Goal: Task Accomplishment & Management: Manage account settings

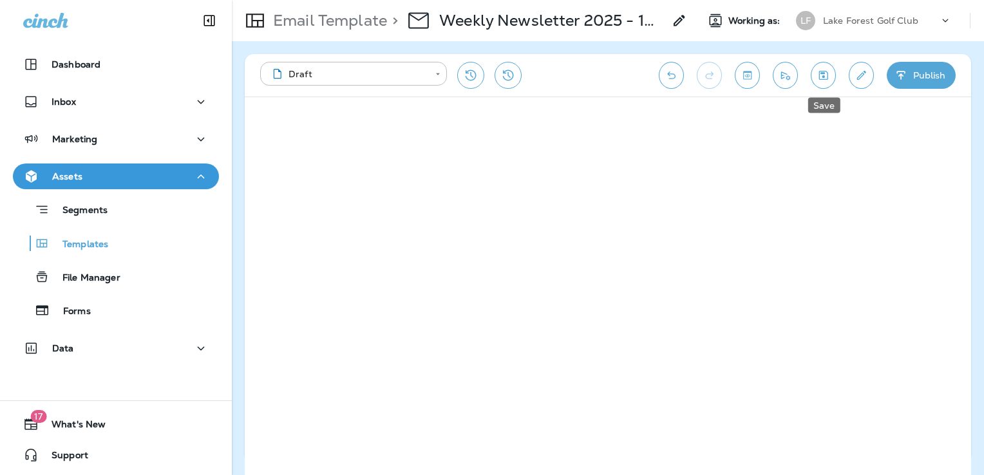
click at [828, 81] on icon "Save" at bounding box center [824, 75] width 14 height 13
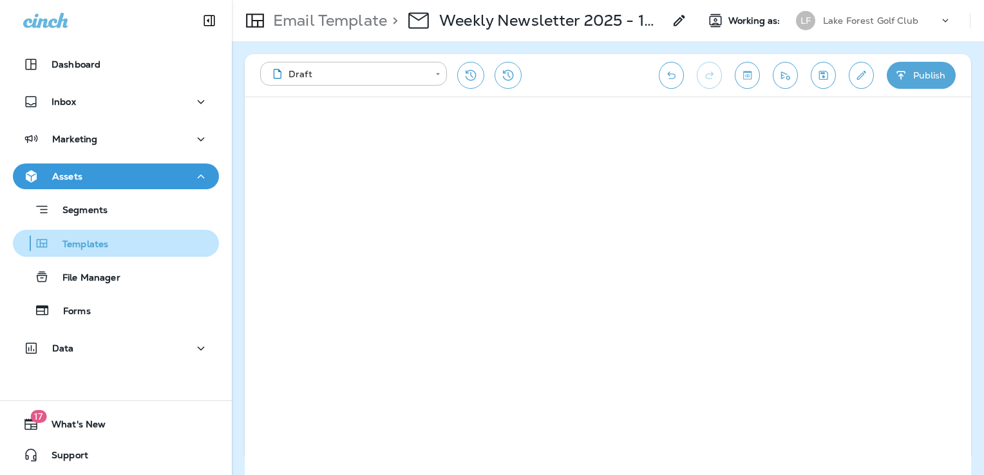
click at [101, 247] on p "Templates" at bounding box center [79, 245] width 59 height 12
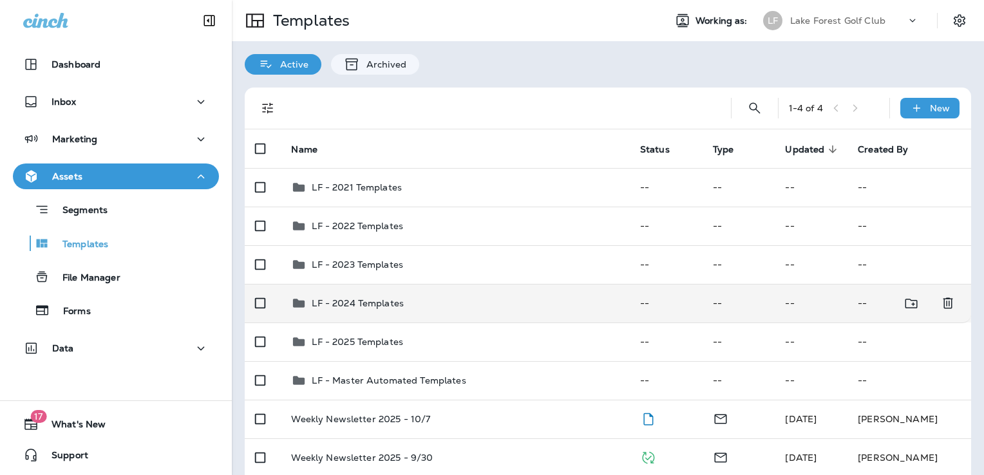
scroll to position [92, 0]
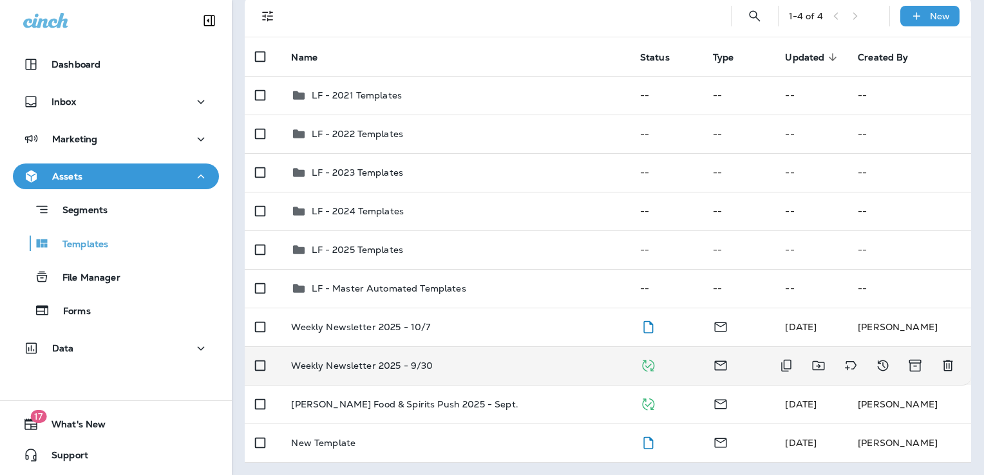
click at [482, 368] on div "Weekly Newsletter 2025 - 9/30" at bounding box center [455, 366] width 328 height 10
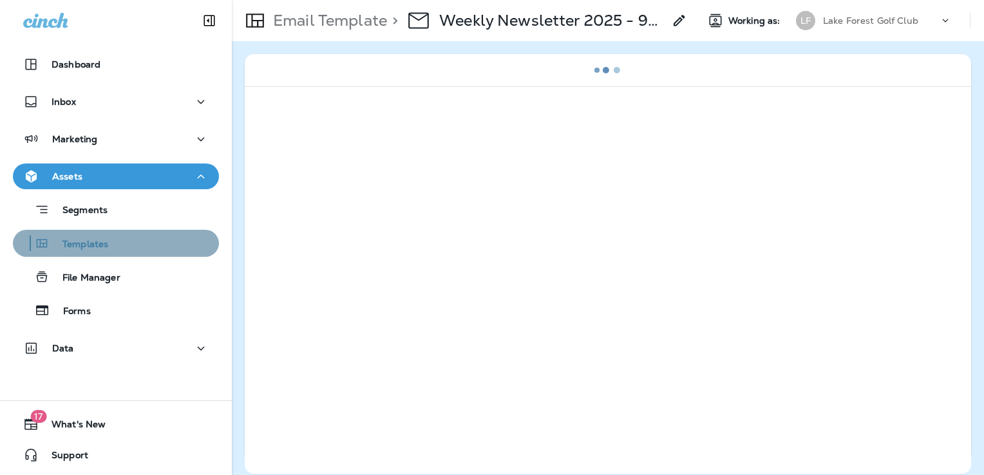
click at [127, 249] on div "Templates" at bounding box center [116, 243] width 196 height 19
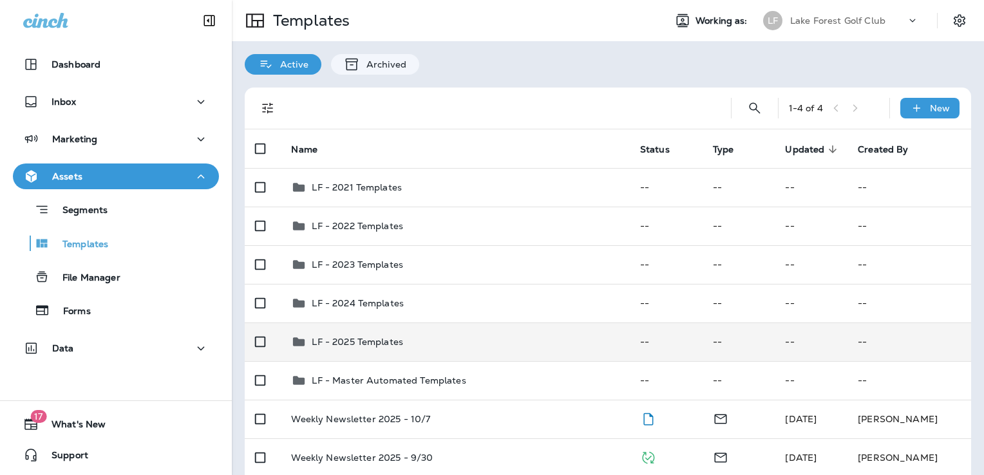
click at [418, 343] on div "LF - 2025 Templates" at bounding box center [455, 341] width 328 height 15
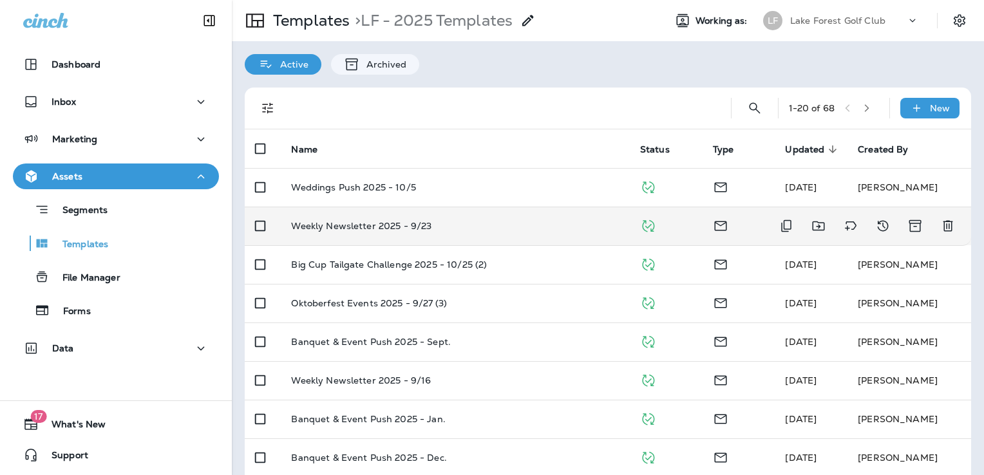
click at [482, 225] on div "Weekly Newsletter 2025 - 9/23" at bounding box center [455, 226] width 328 height 10
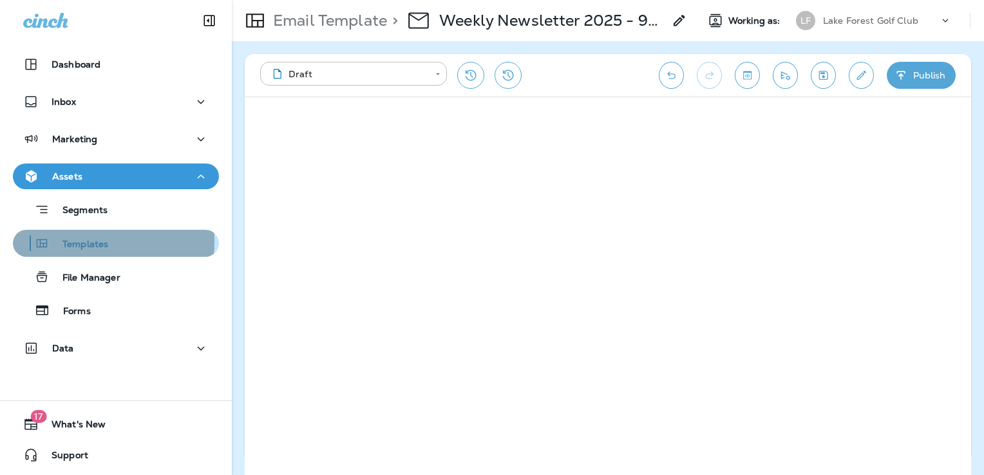
click at [82, 241] on p "Templates" at bounding box center [79, 245] width 59 height 12
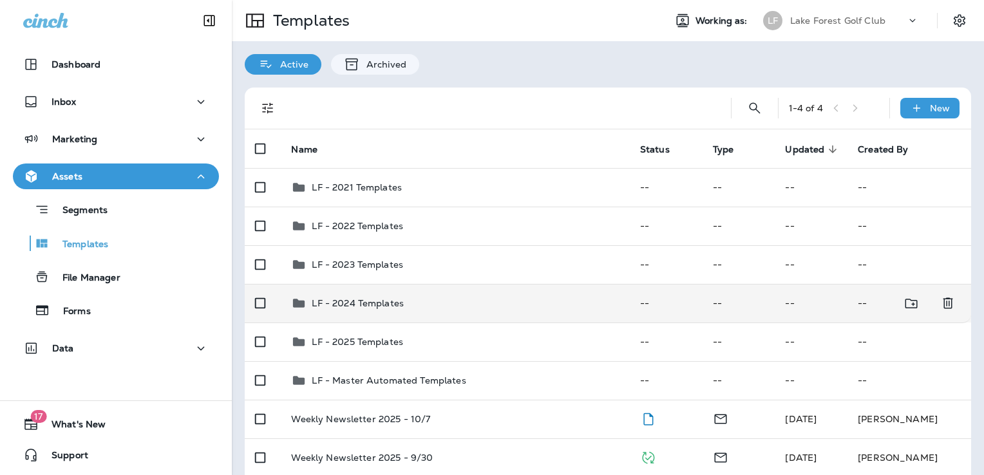
scroll to position [92, 0]
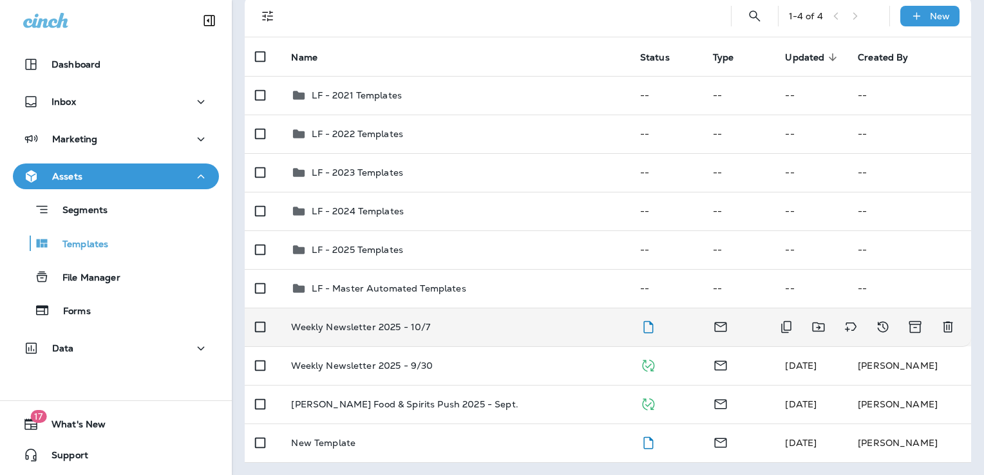
click at [477, 326] on div "Weekly Newsletter 2025 - 10/7" at bounding box center [455, 327] width 328 height 10
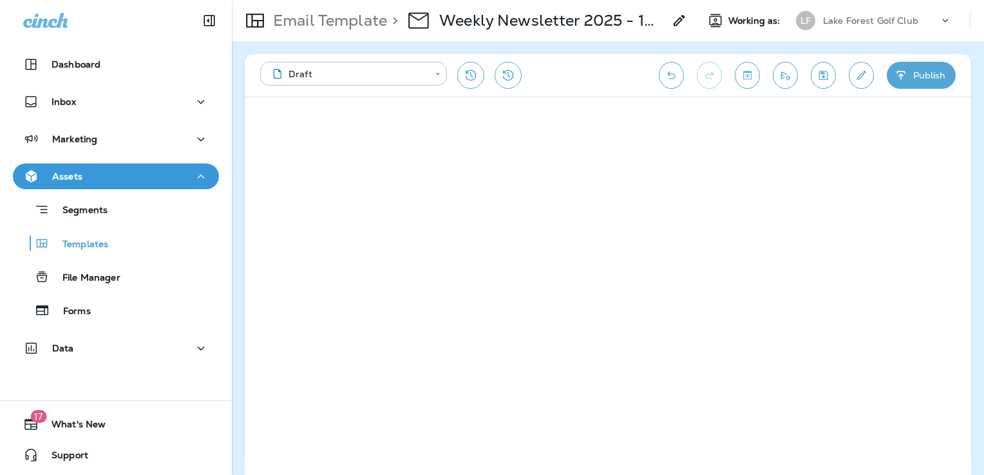
click at [825, 73] on icon "Save" at bounding box center [824, 75] width 14 height 13
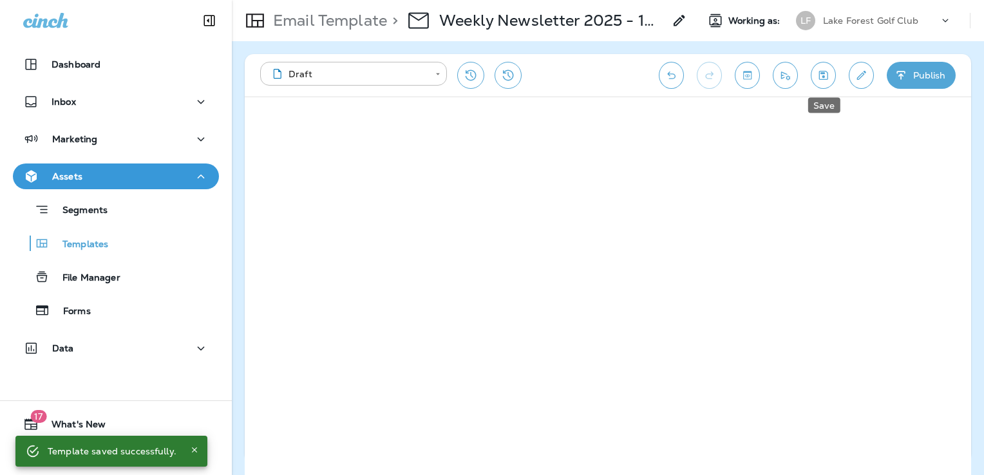
click at [823, 70] on icon "Save" at bounding box center [824, 75] width 14 height 13
click at [821, 72] on icon "Save" at bounding box center [823, 75] width 9 height 9
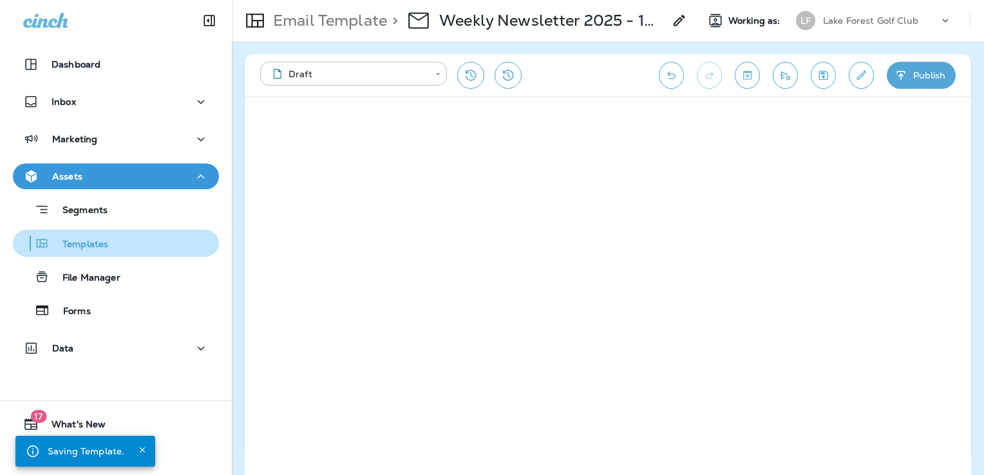
click at [126, 242] on div "Templates" at bounding box center [116, 243] width 196 height 19
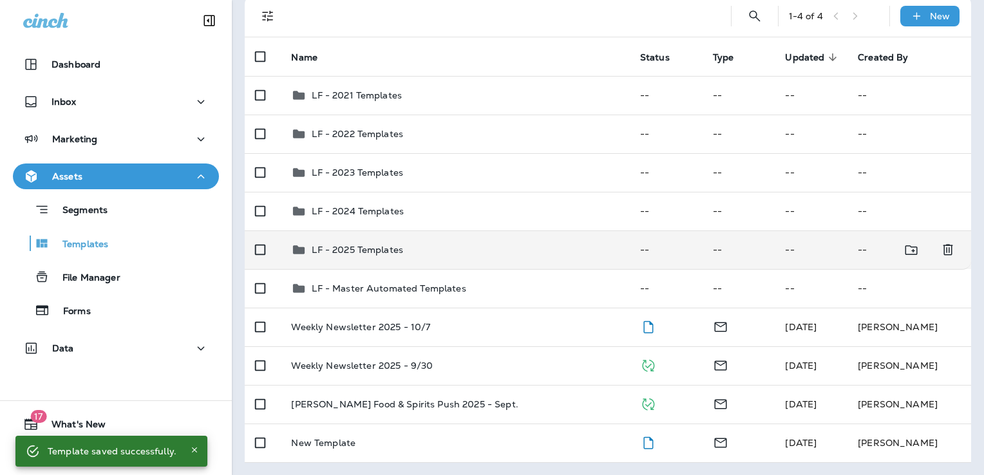
scroll to position [91, 0]
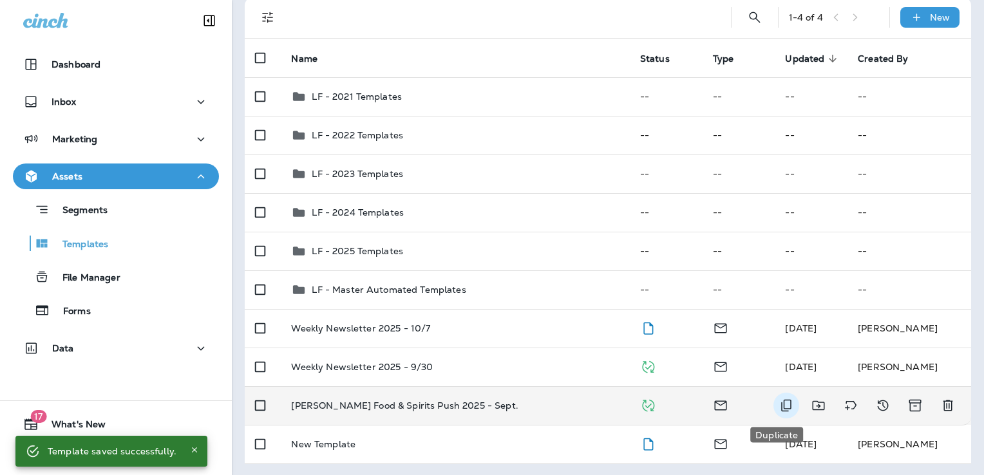
click at [779, 407] on icon "Duplicate" at bounding box center [786, 405] width 15 height 15
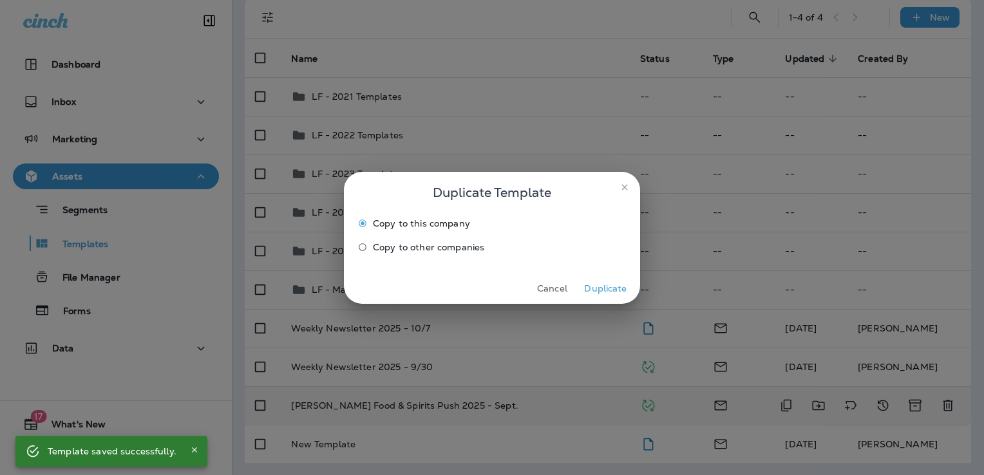
click at [603, 286] on button "Duplicate" at bounding box center [606, 289] width 48 height 20
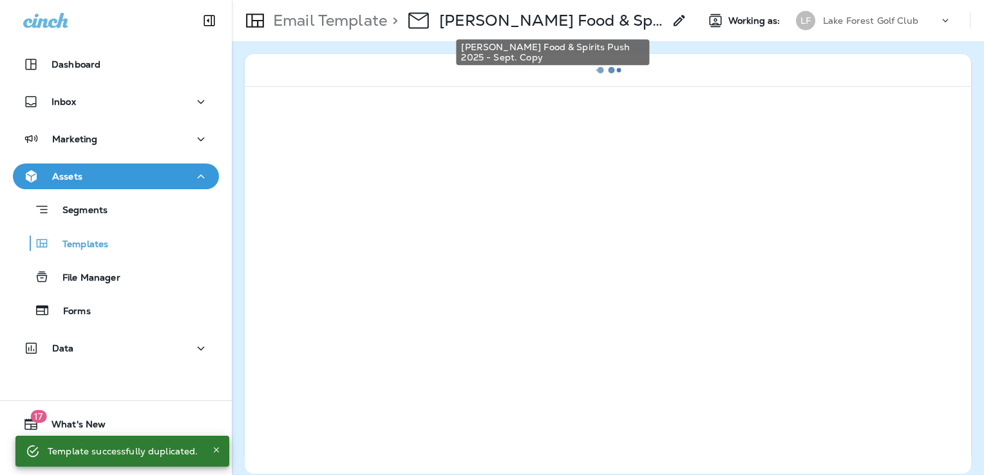
click at [602, 26] on p "Ellsworth Food & Spirits Push 2025 - Sept. Copy" at bounding box center [551, 20] width 225 height 19
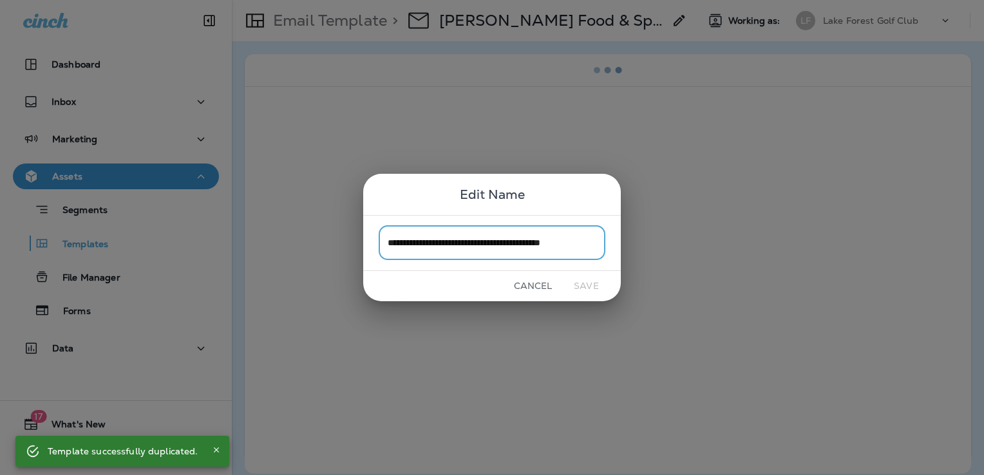
scroll to position [0, 3]
click at [598, 243] on input "**********" at bounding box center [492, 243] width 227 height 34
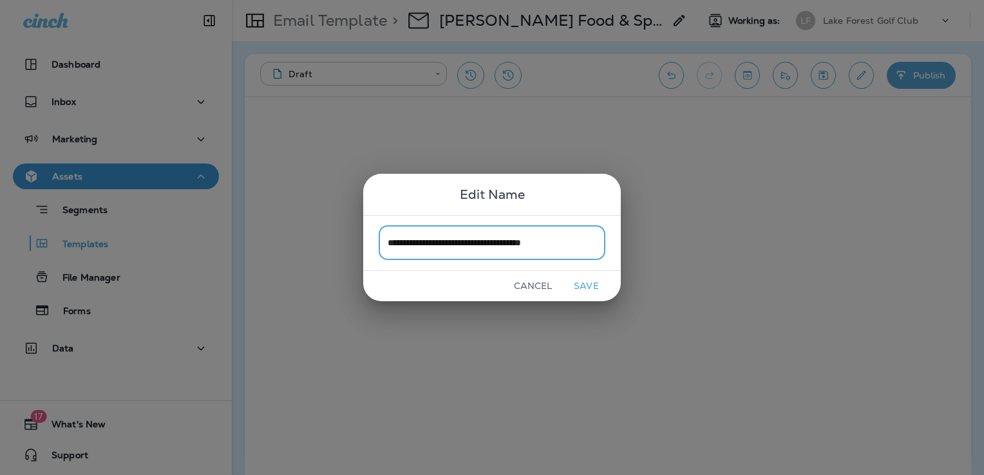
type input "**********"
click at [587, 284] on button "Save" at bounding box center [586, 286] width 48 height 20
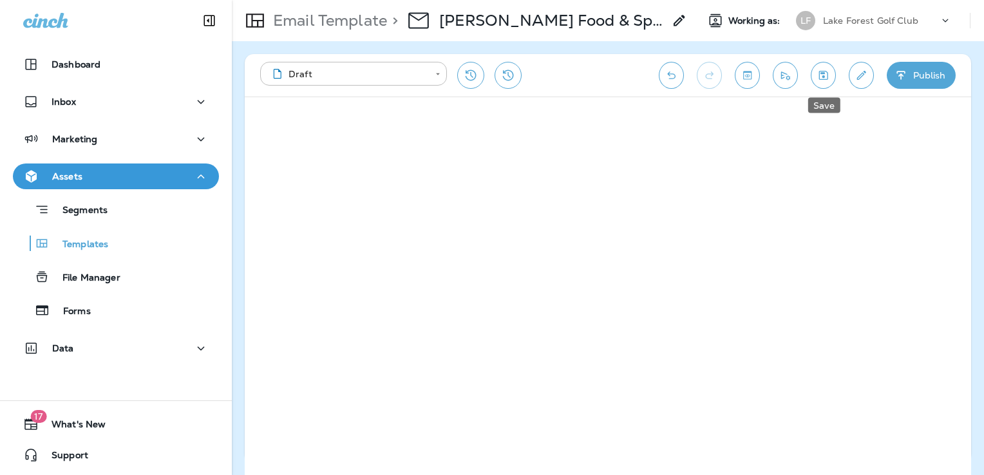
click at [820, 74] on icon "Save" at bounding box center [824, 75] width 14 height 13
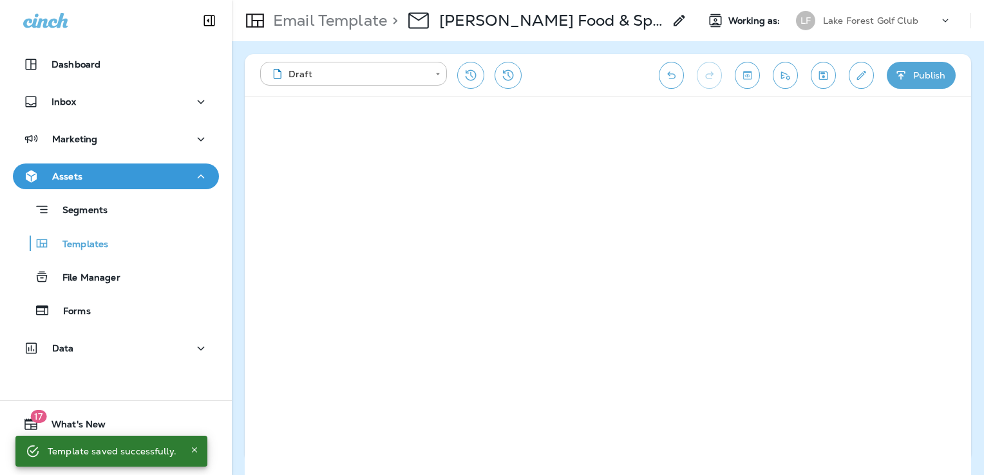
click at [909, 78] on button "Publish" at bounding box center [921, 75] width 69 height 27
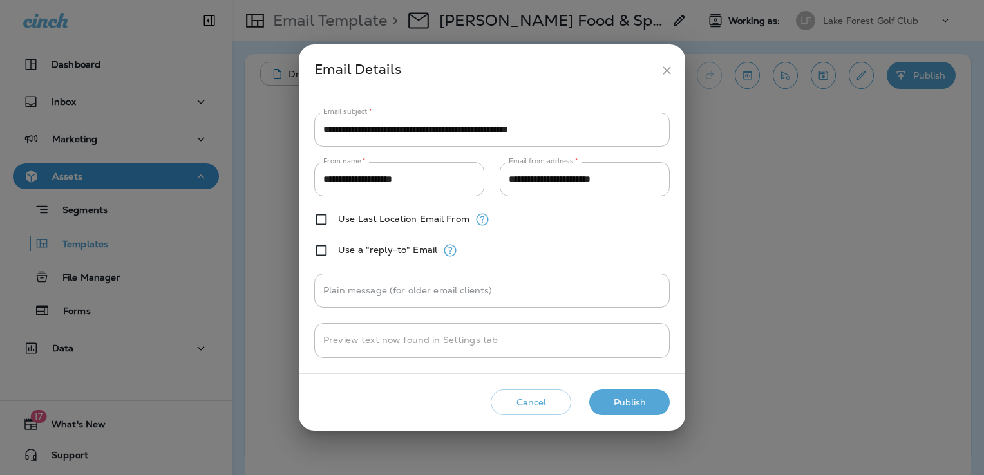
click at [641, 401] on button "Publish" at bounding box center [629, 403] width 81 height 26
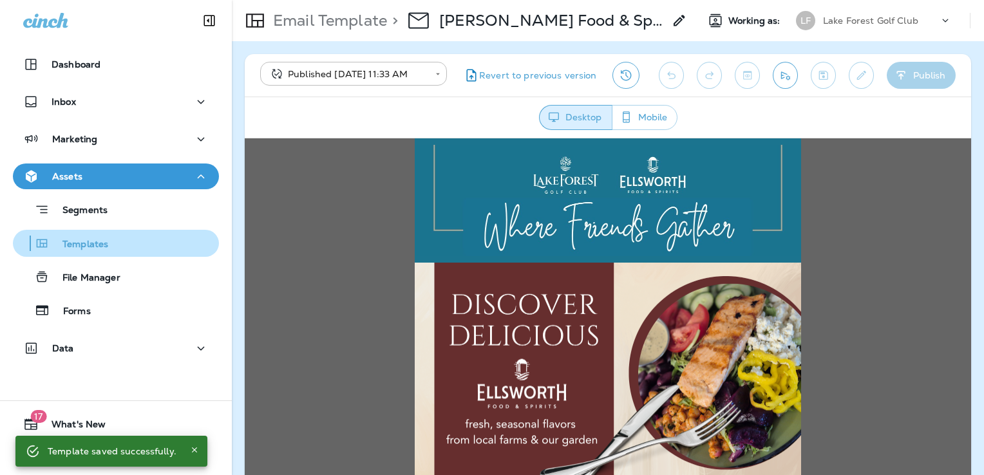
click at [104, 243] on p "Templates" at bounding box center [79, 245] width 59 height 12
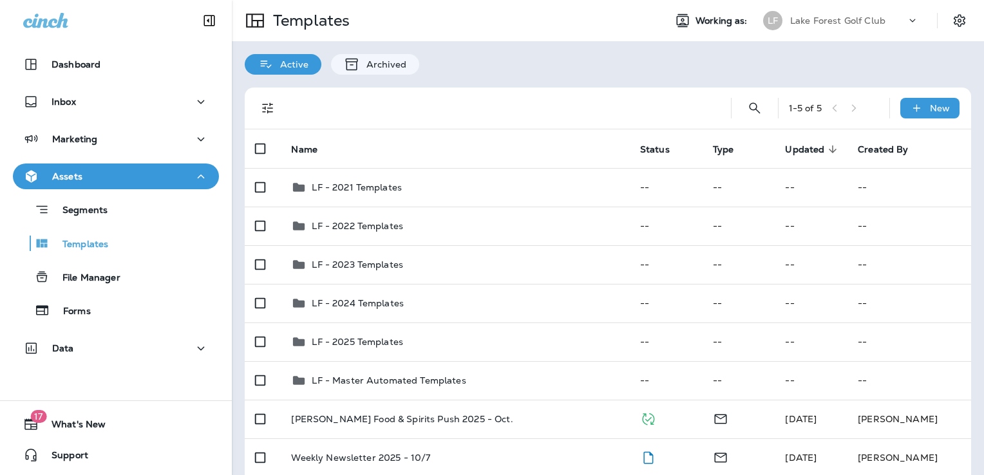
scroll to position [131, 0]
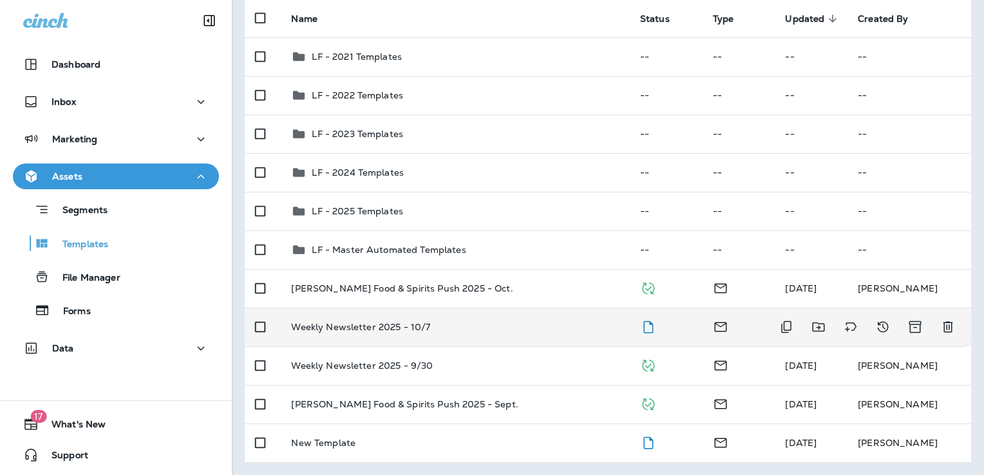
click at [498, 337] on td "Weekly Newsletter 2025 - 10/7" at bounding box center [455, 327] width 348 height 39
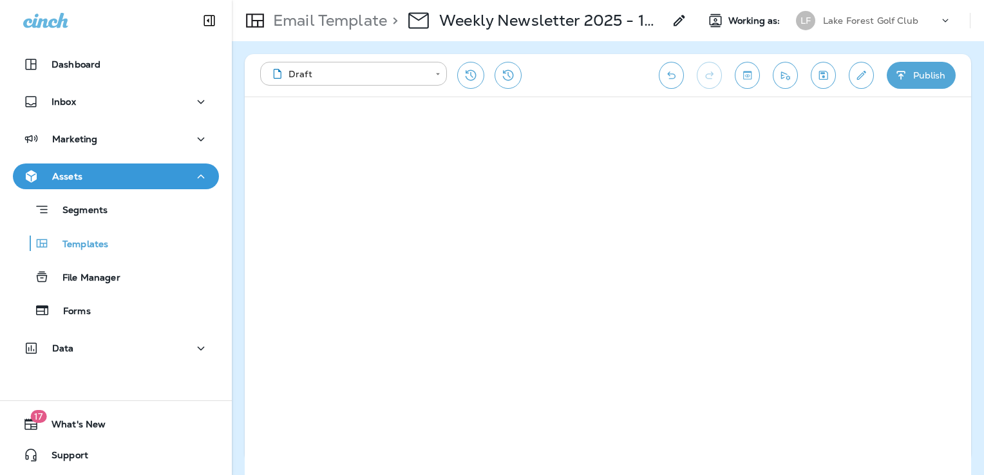
click at [822, 75] on icon "Save" at bounding box center [824, 75] width 14 height 13
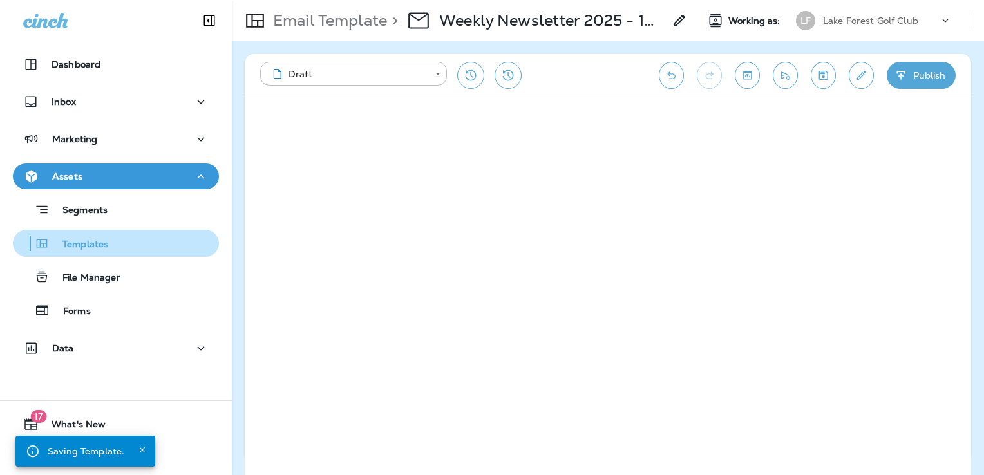
click at [128, 250] on div "Templates" at bounding box center [116, 243] width 196 height 19
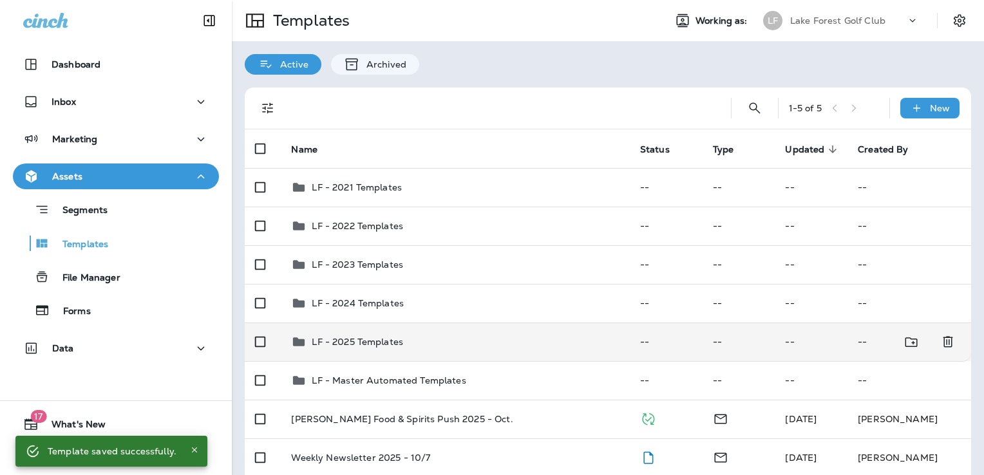
click at [484, 346] on div "LF - 2025 Templates" at bounding box center [455, 341] width 328 height 15
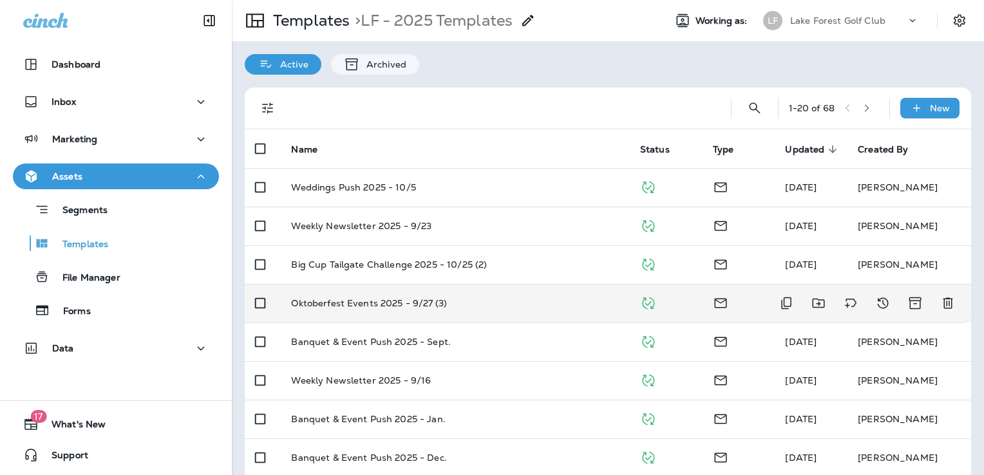
scroll to position [59, 0]
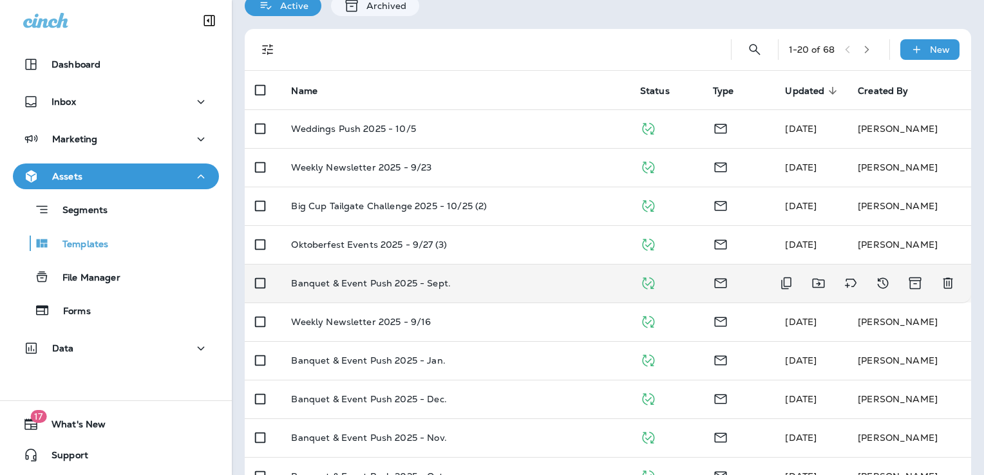
click at [498, 287] on div "Banquet & Event Push 2025 - Sept." at bounding box center [455, 283] width 328 height 10
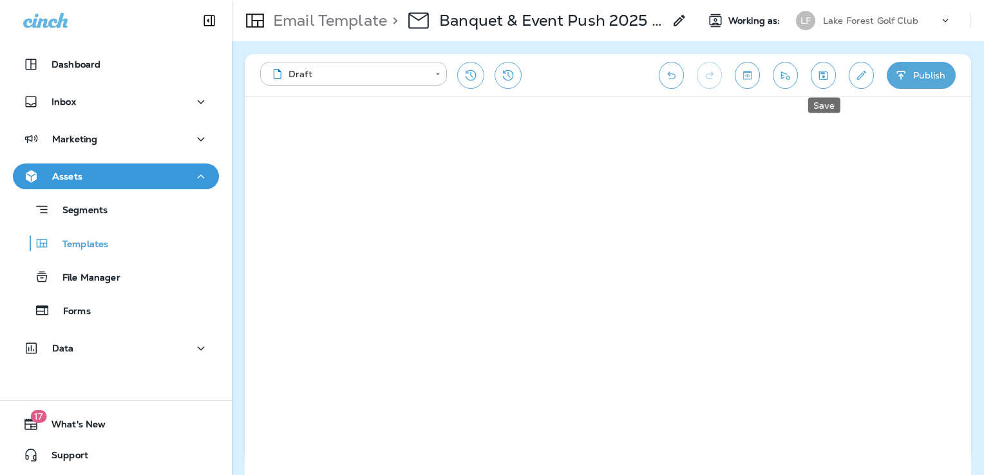
click at [832, 77] on button "Save" at bounding box center [823, 75] width 25 height 27
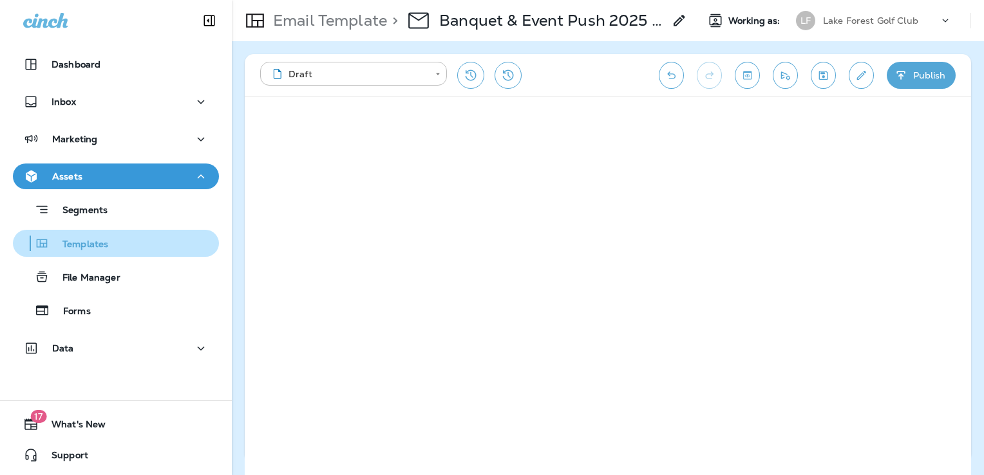
click at [124, 245] on div "Templates" at bounding box center [116, 243] width 196 height 19
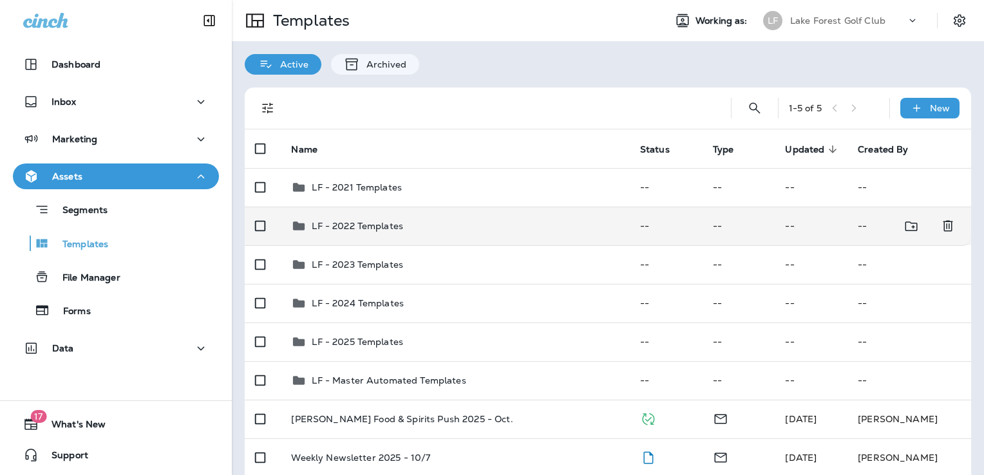
scroll to position [131, 0]
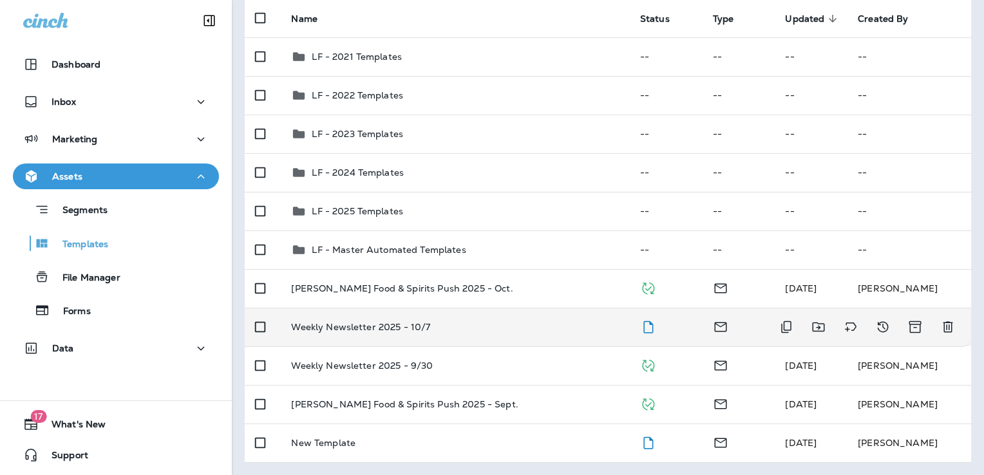
click at [492, 330] on div "Weekly Newsletter 2025 - 10/7" at bounding box center [455, 327] width 328 height 10
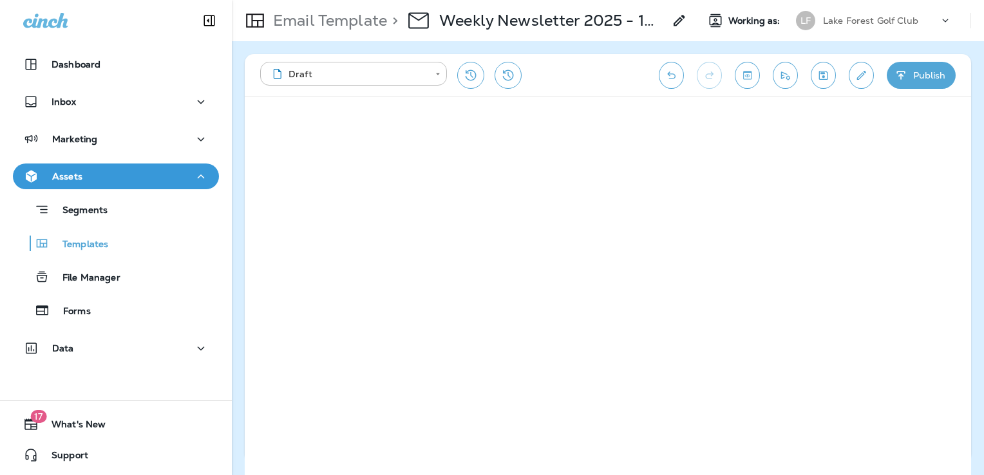
click at [818, 83] on button "Save" at bounding box center [823, 75] width 25 height 27
click at [862, 76] on icon "Edit details" at bounding box center [861, 75] width 9 height 9
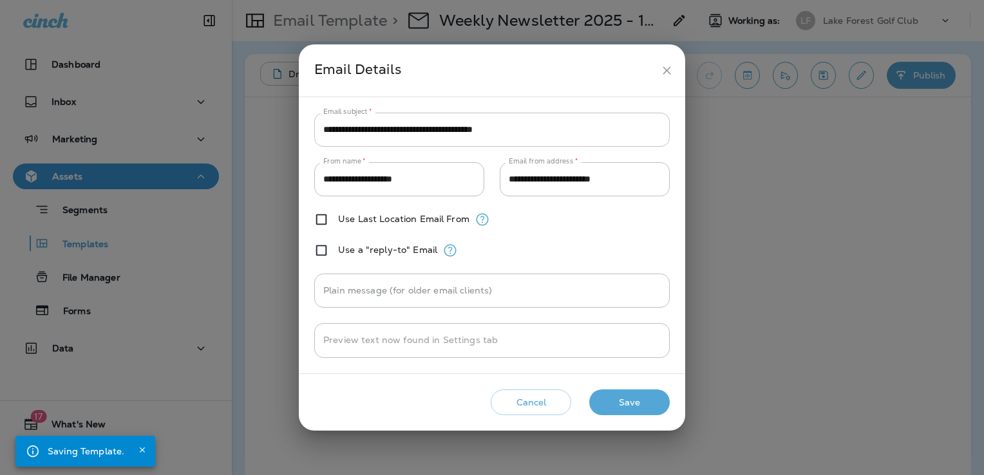
click at [553, 131] on input "**********" at bounding box center [491, 130] width 355 height 34
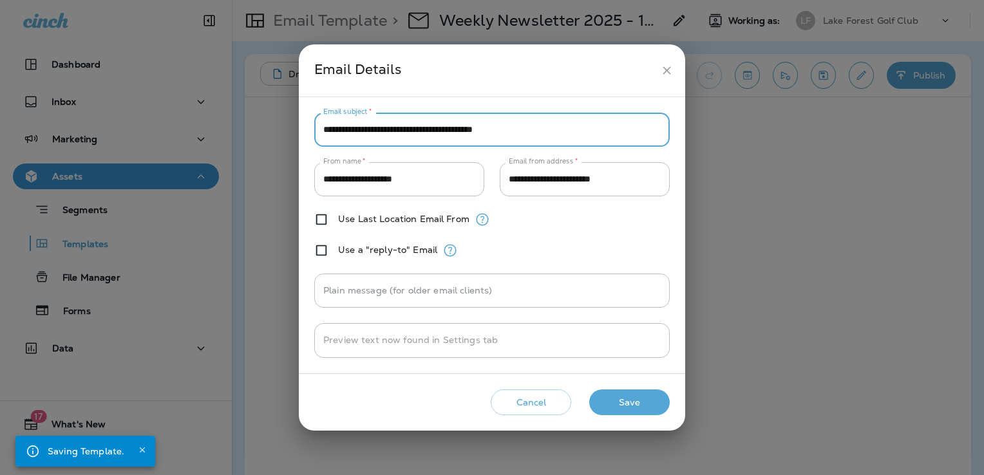
click at [553, 131] on input "**********" at bounding box center [491, 130] width 355 height 34
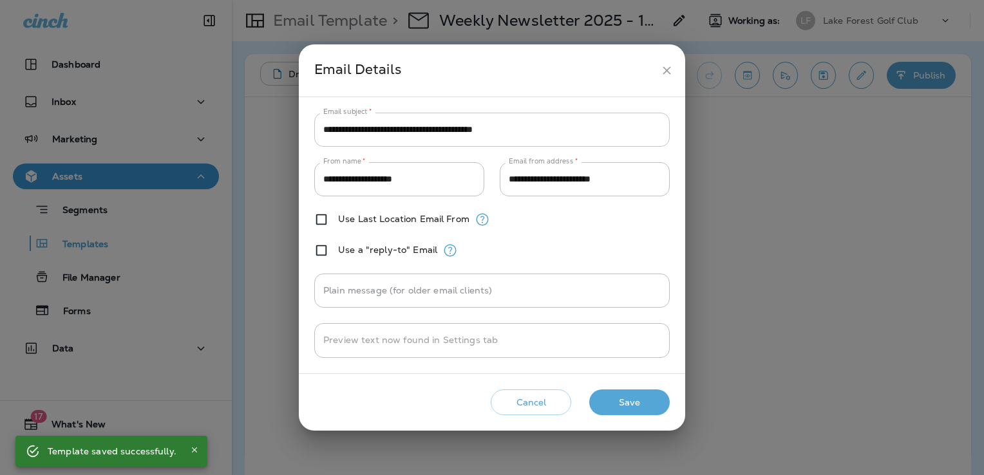
click at [564, 125] on input "**********" at bounding box center [491, 130] width 355 height 34
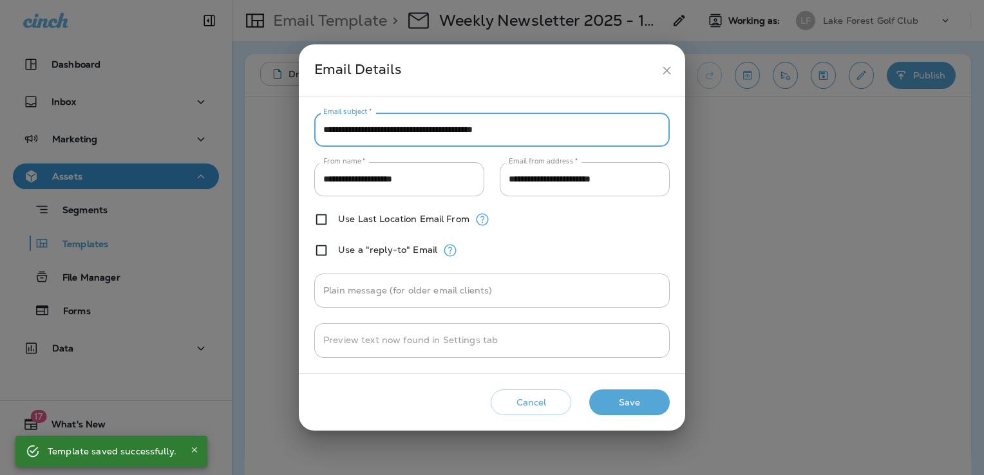
click at [564, 125] on input "**********" at bounding box center [491, 130] width 355 height 34
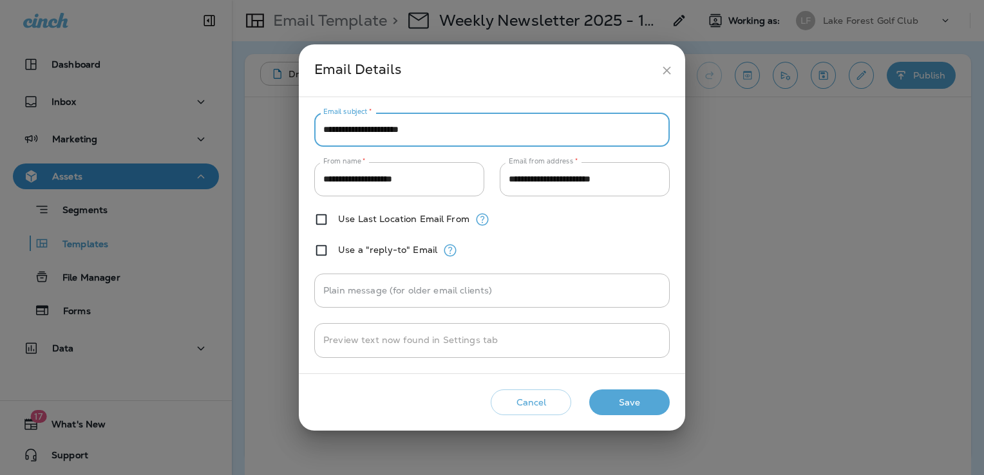
paste input "**********"
type input "**********"
click at [646, 399] on button "Save" at bounding box center [629, 403] width 81 height 26
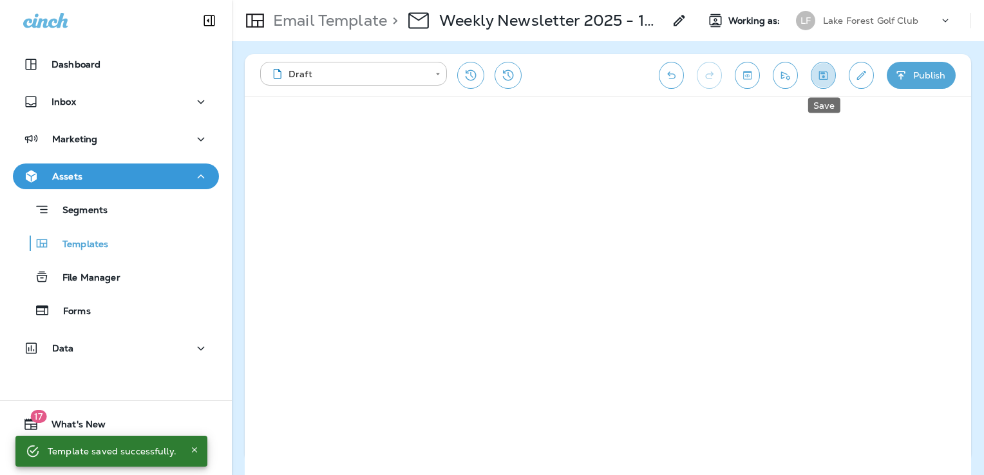
click at [821, 73] on icon "Save" at bounding box center [823, 75] width 9 height 9
click at [868, 70] on button "Edit details" at bounding box center [861, 75] width 25 height 27
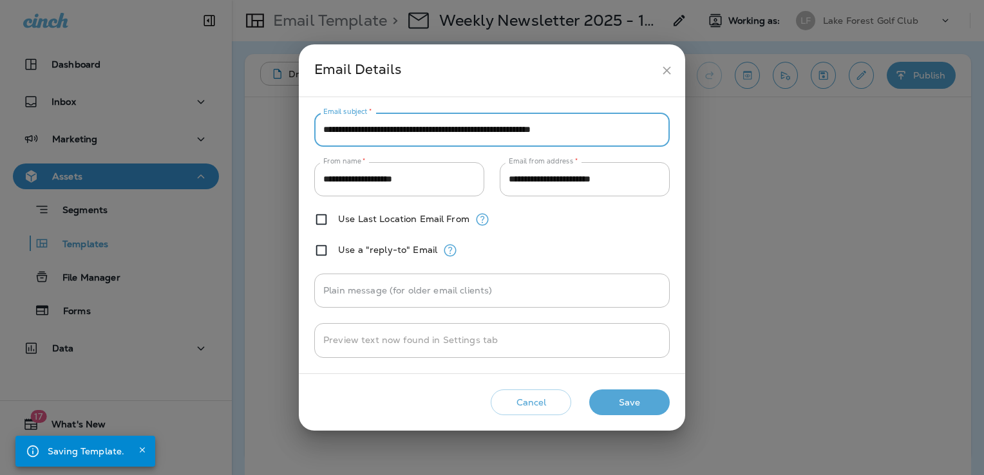
click at [623, 133] on input "**********" at bounding box center [491, 130] width 355 height 34
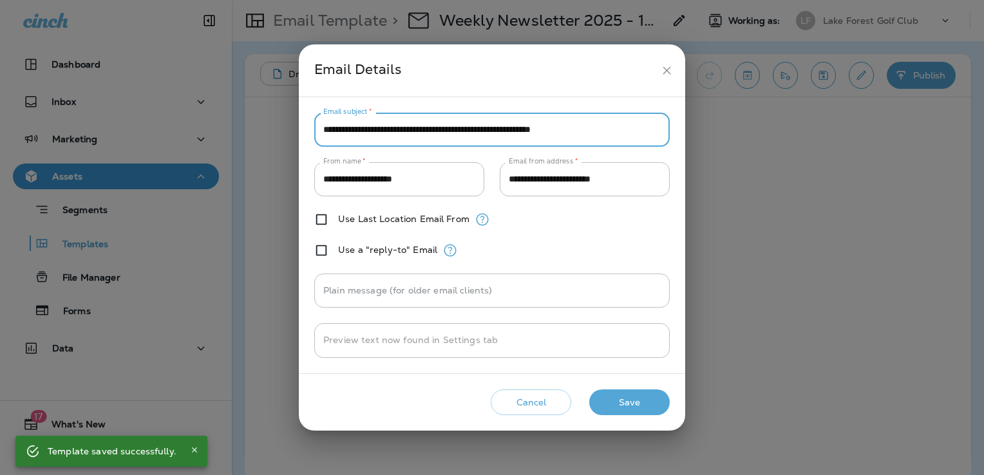
paste input "*"
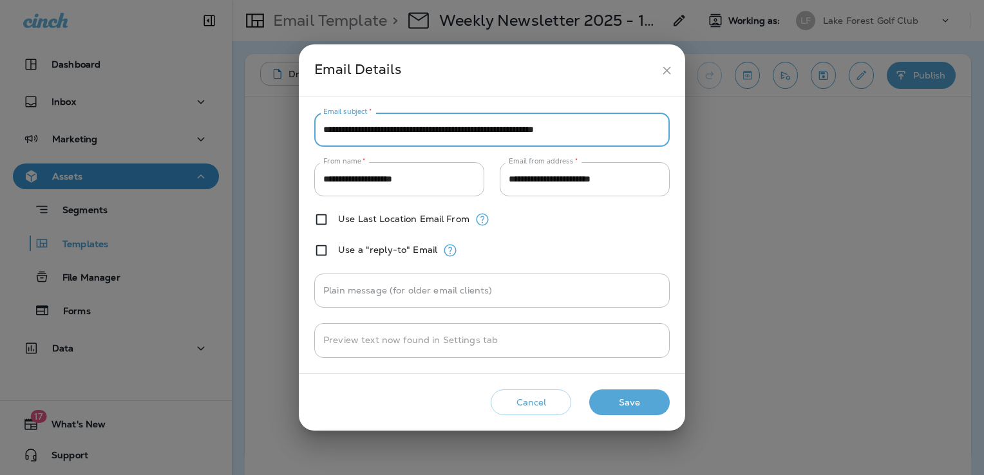
type input "**********"
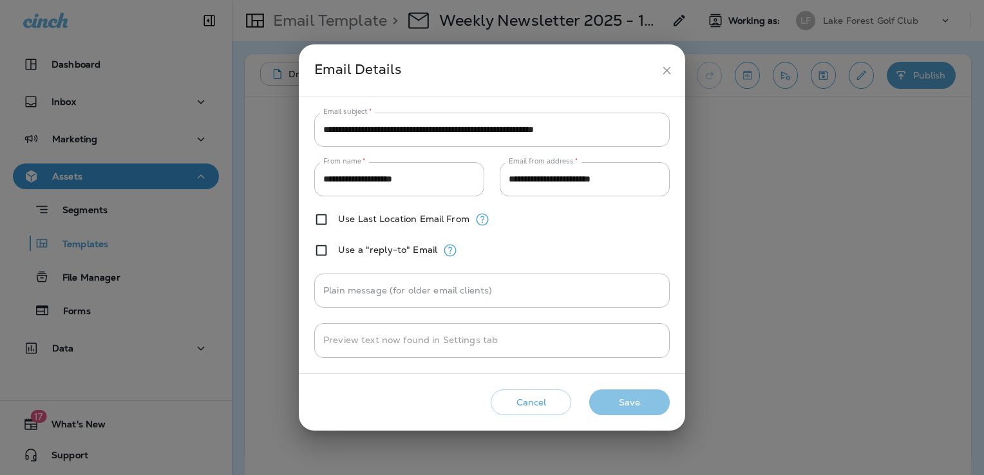
click at [627, 397] on button "Save" at bounding box center [629, 403] width 81 height 26
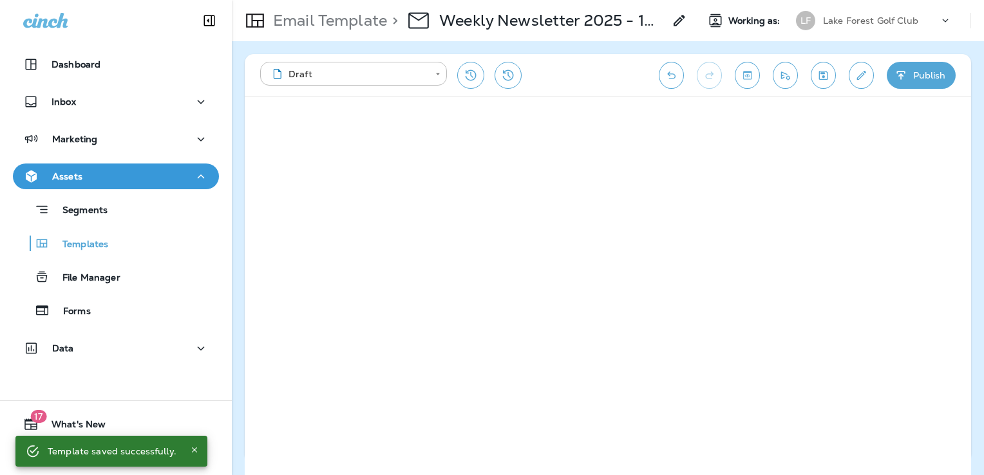
click at [827, 77] on icon "Save" at bounding box center [824, 75] width 14 height 13
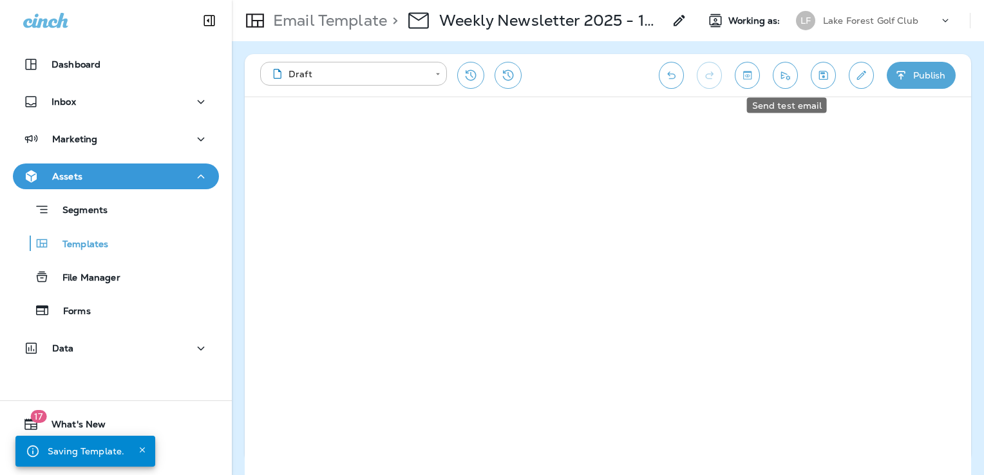
click at [793, 74] on button "Send test email" at bounding box center [785, 75] width 25 height 27
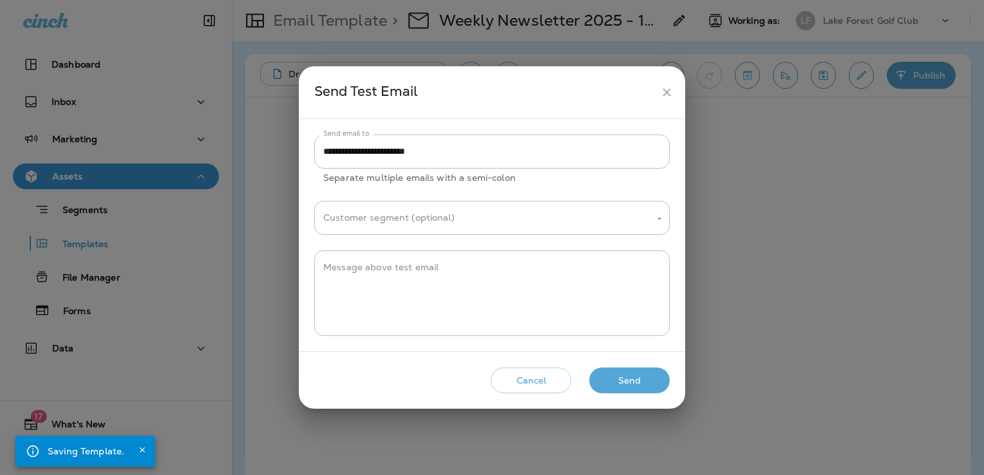
drag, startPoint x: 644, startPoint y: 382, endPoint x: 696, endPoint y: 314, distance: 85.5
click at [644, 382] on button "Send" at bounding box center [629, 381] width 81 height 26
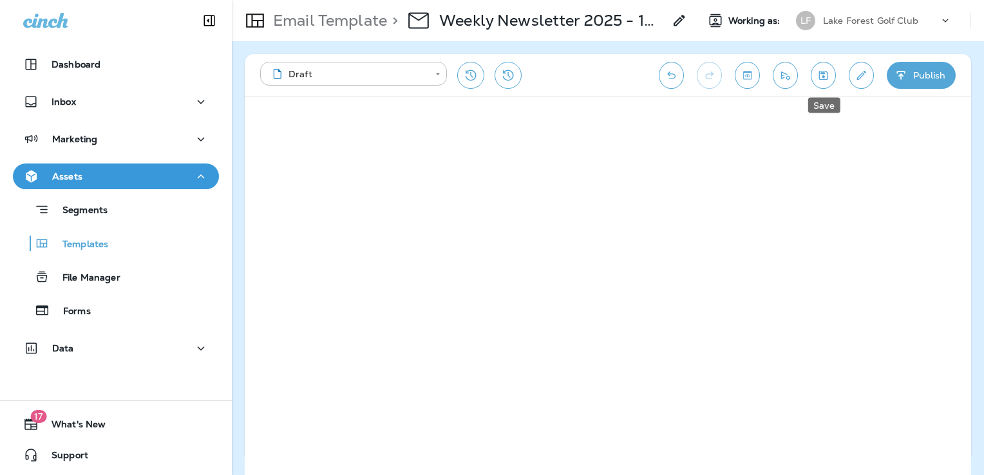
click at [824, 77] on icon "Save" at bounding box center [824, 75] width 14 height 13
click at [819, 81] on icon "Save" at bounding box center [824, 75] width 14 height 13
click at [782, 77] on icon "Send test email" at bounding box center [785, 75] width 9 height 8
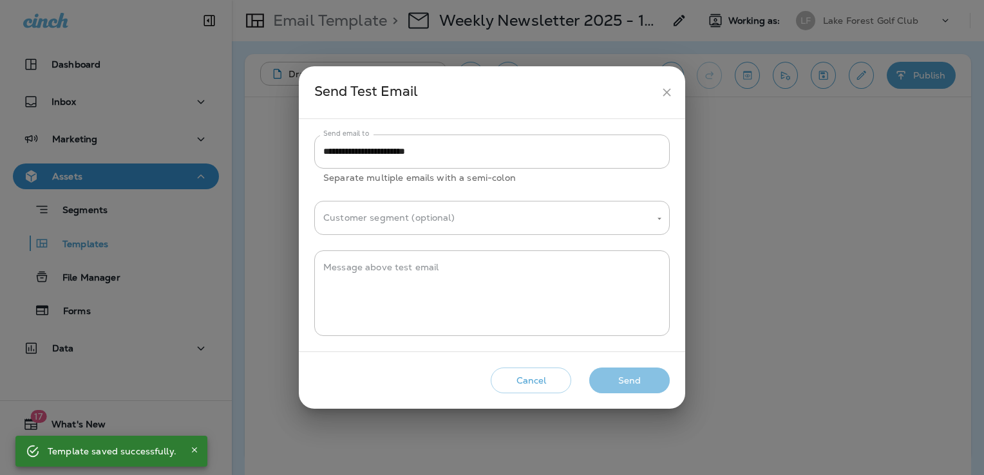
click at [643, 384] on button "Send" at bounding box center [629, 381] width 81 height 26
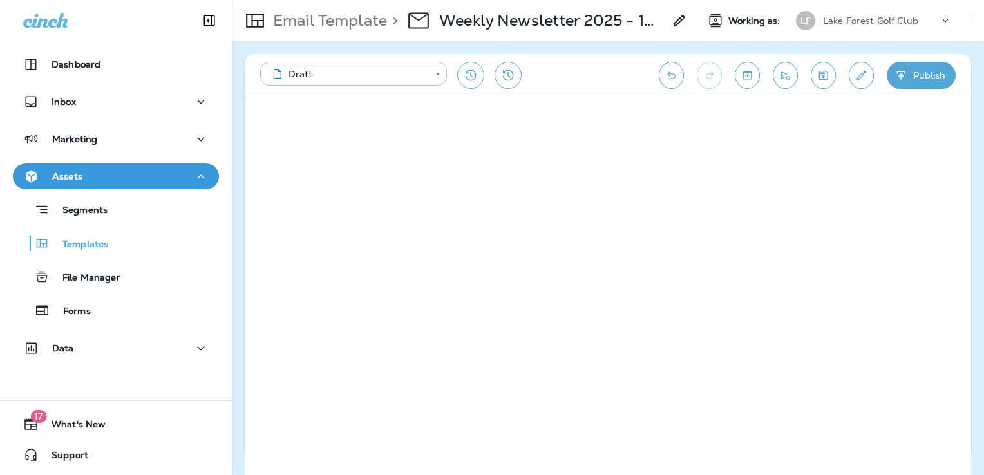
click at [866, 77] on icon "Edit details" at bounding box center [862, 75] width 14 height 13
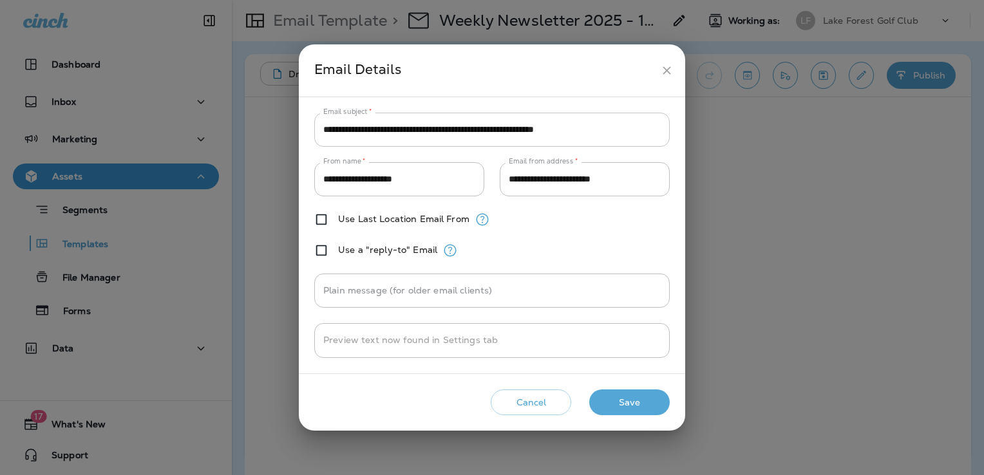
click at [422, 133] on input "**********" at bounding box center [491, 130] width 355 height 34
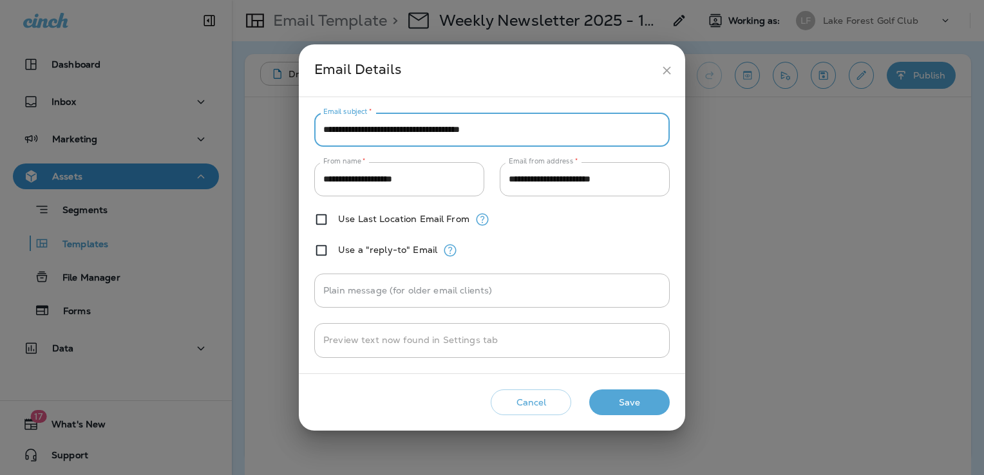
type input "**********"
click at [645, 398] on button "Save" at bounding box center [629, 403] width 81 height 26
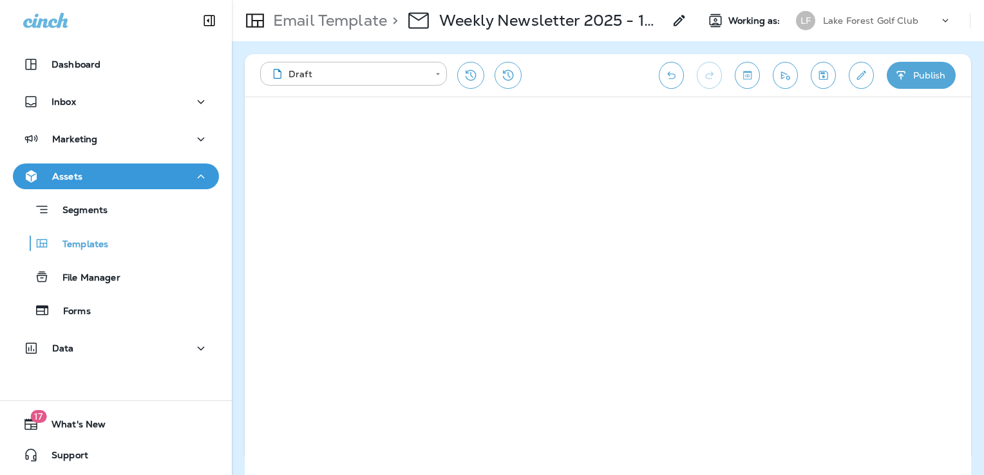
click at [825, 70] on icon "Save" at bounding box center [824, 75] width 14 height 13
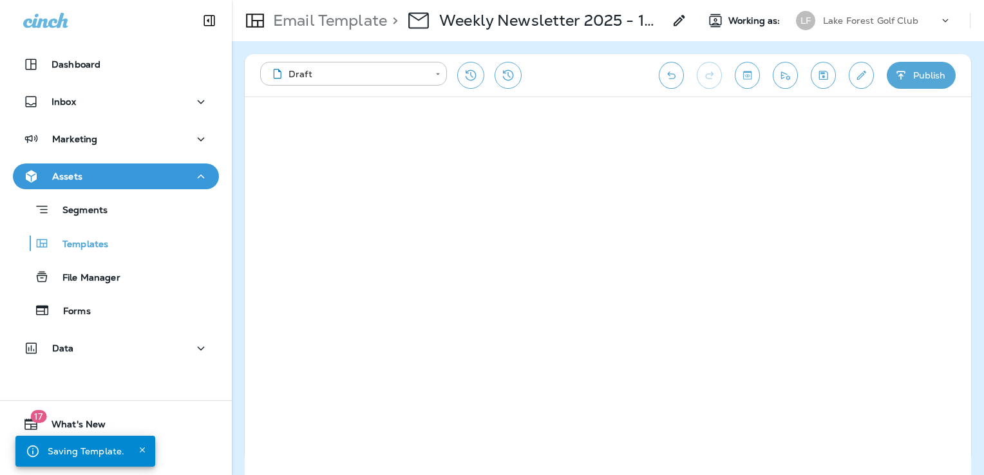
click at [793, 76] on button "Send test email" at bounding box center [785, 75] width 25 height 27
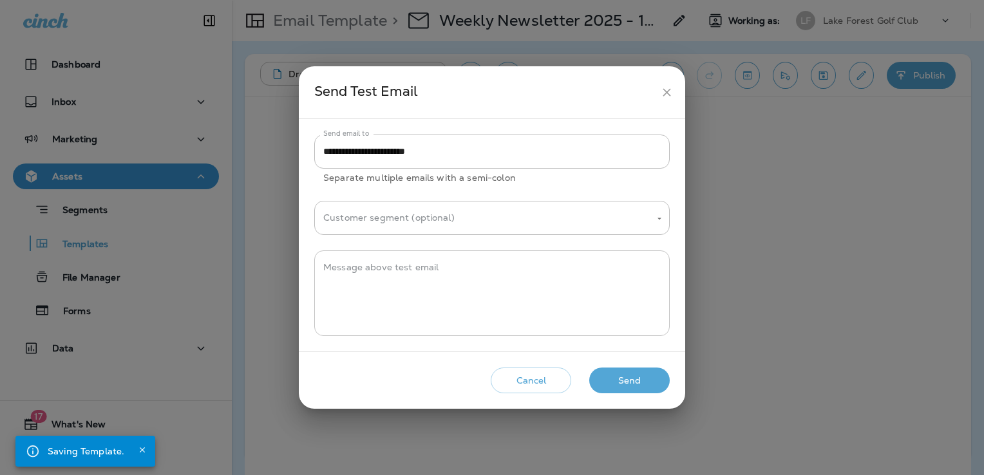
drag, startPoint x: 644, startPoint y: 377, endPoint x: 599, endPoint y: 315, distance: 77.0
click at [645, 377] on button "Send" at bounding box center [629, 381] width 81 height 26
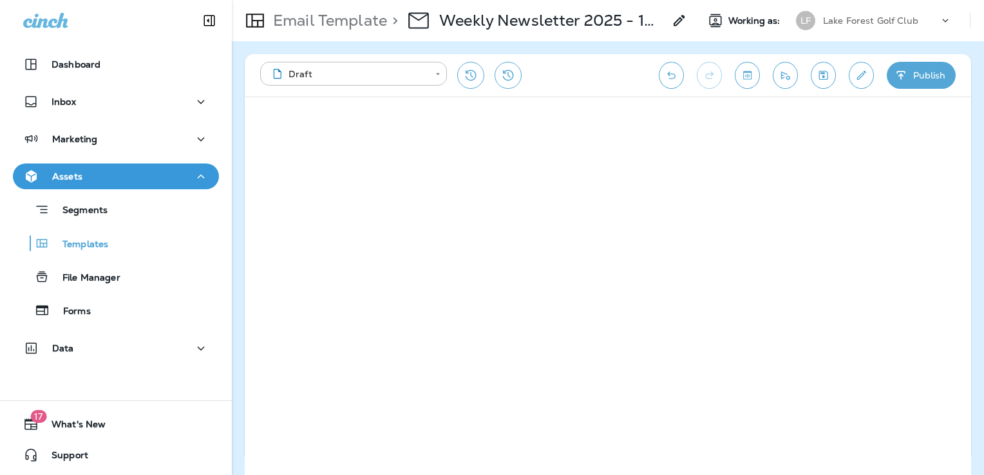
click at [821, 75] on icon "Save" at bounding box center [824, 75] width 14 height 13
